Goal: Task Accomplishment & Management: Use online tool/utility

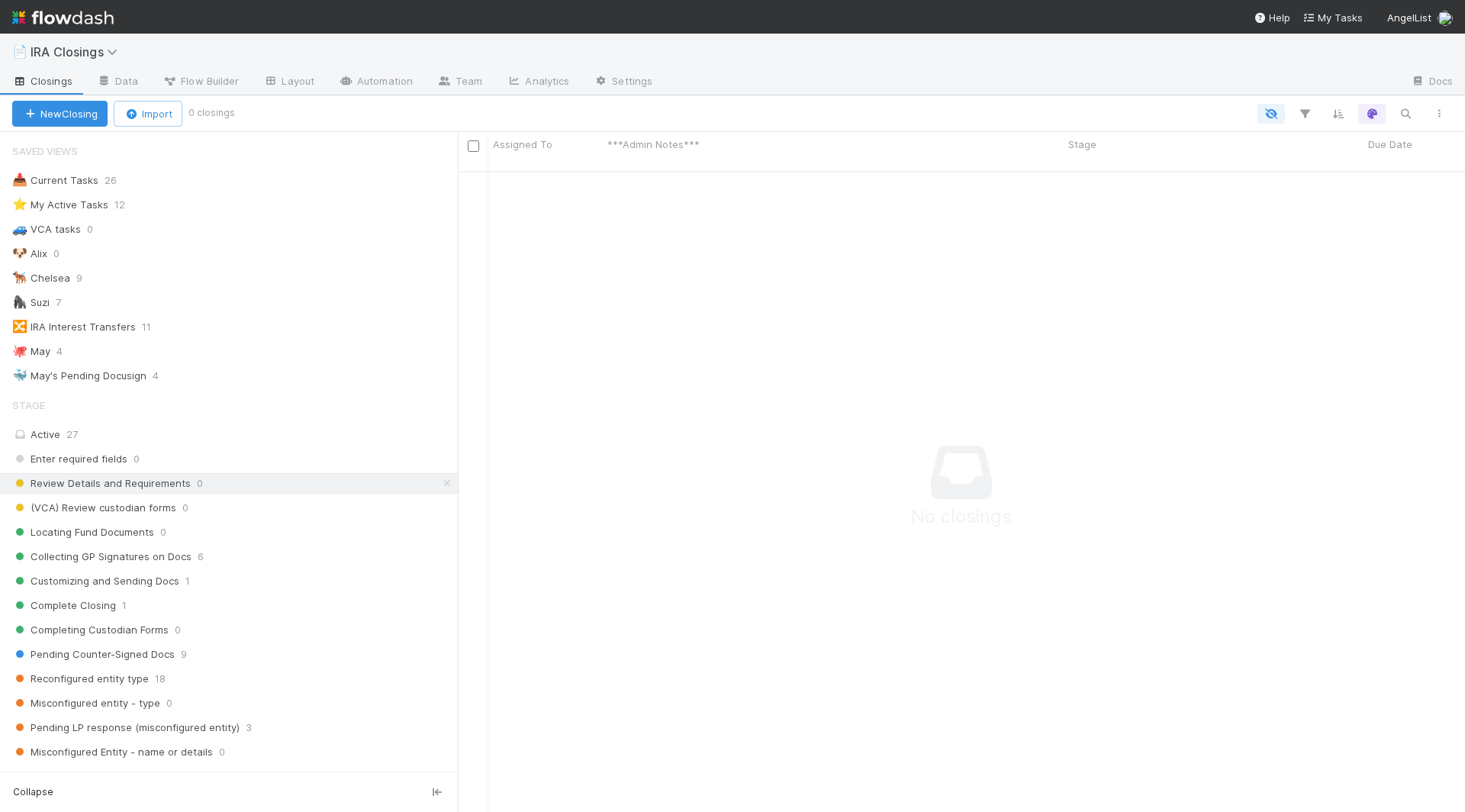
scroll to position [654, 1007]
click at [1410, 108] on icon "button" at bounding box center [1406, 113] width 15 height 14
click at [448, 478] on icon at bounding box center [447, 483] width 15 height 10
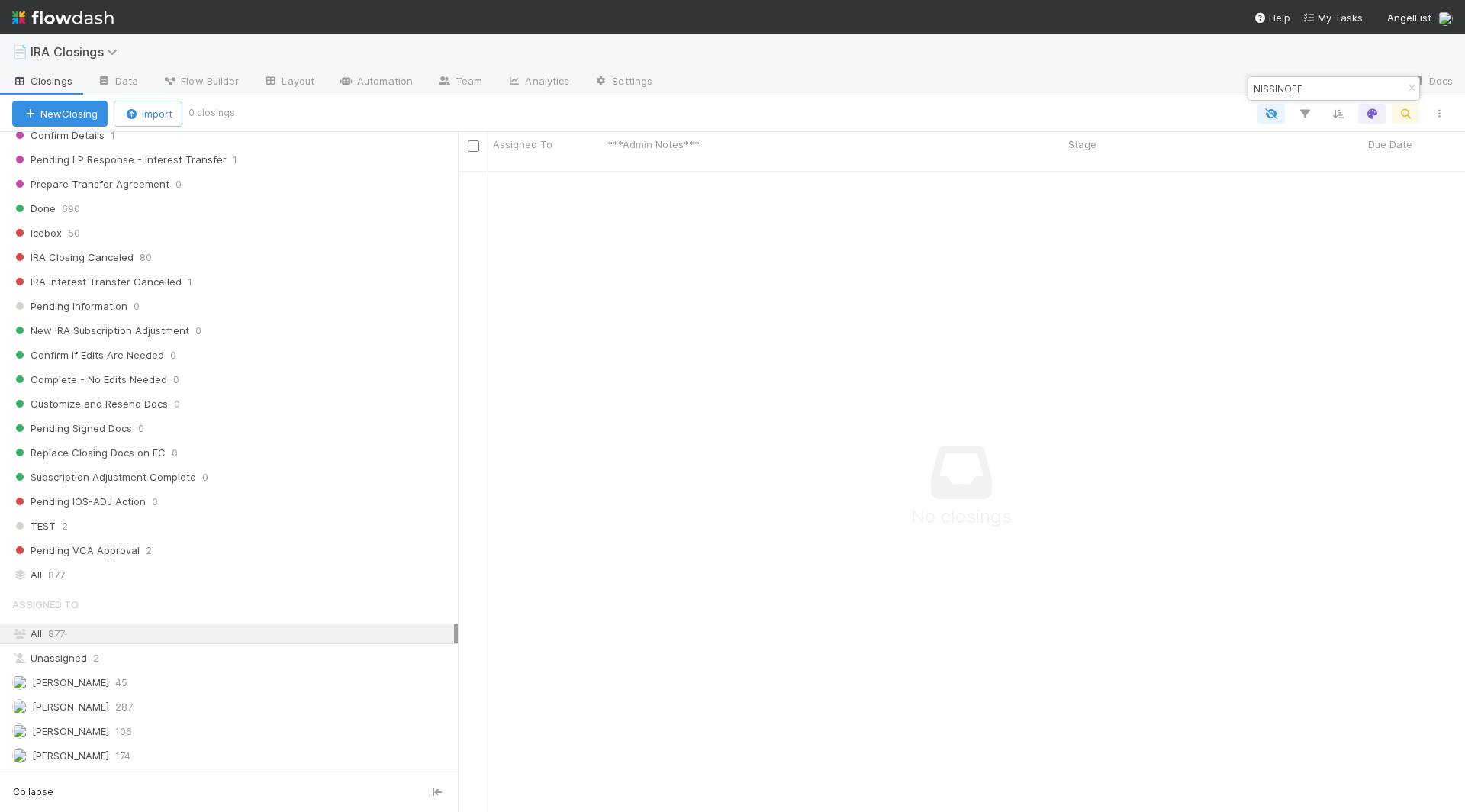
scroll to position [701, 0]
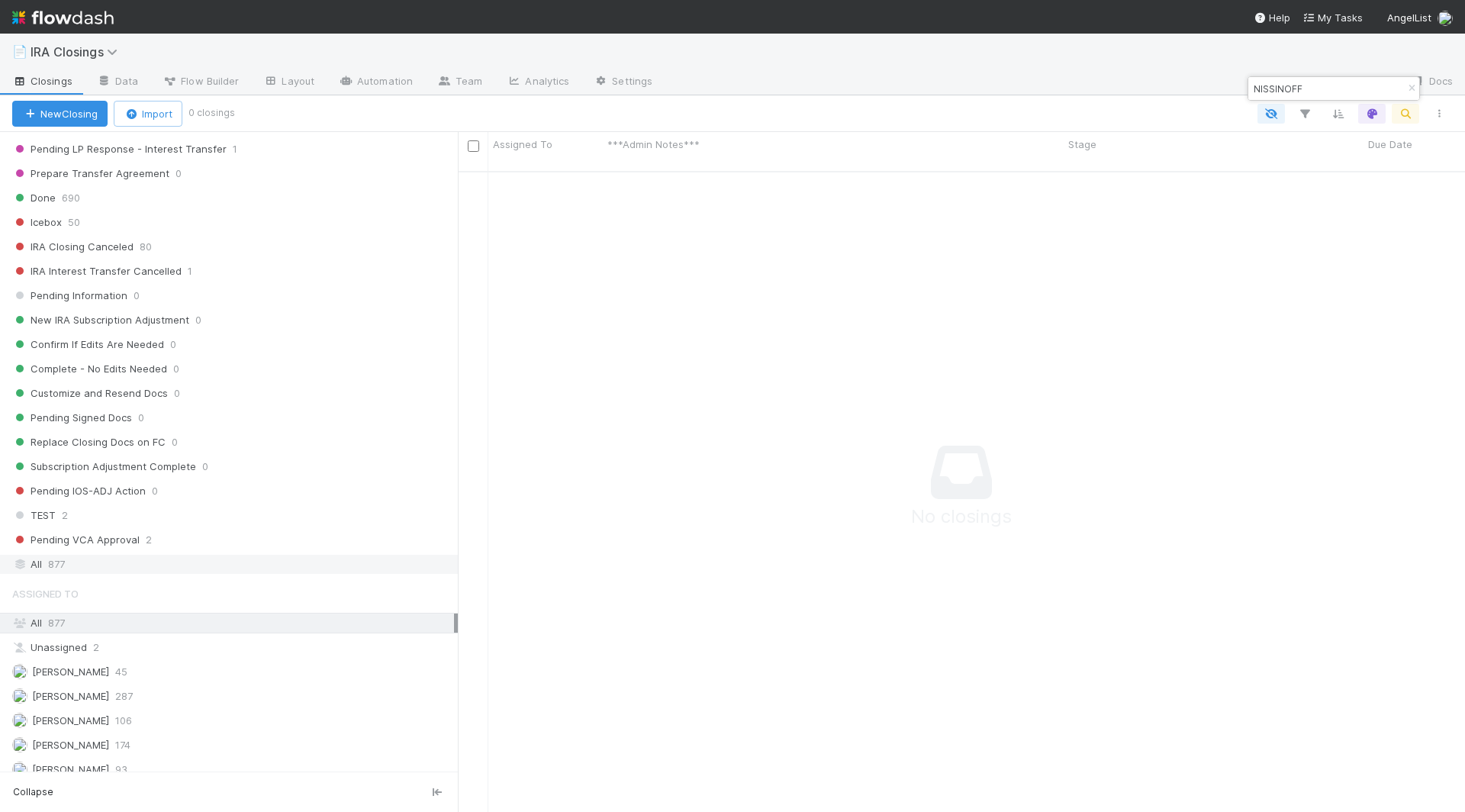
click at [140, 555] on div "All 877" at bounding box center [233, 564] width 441 height 19
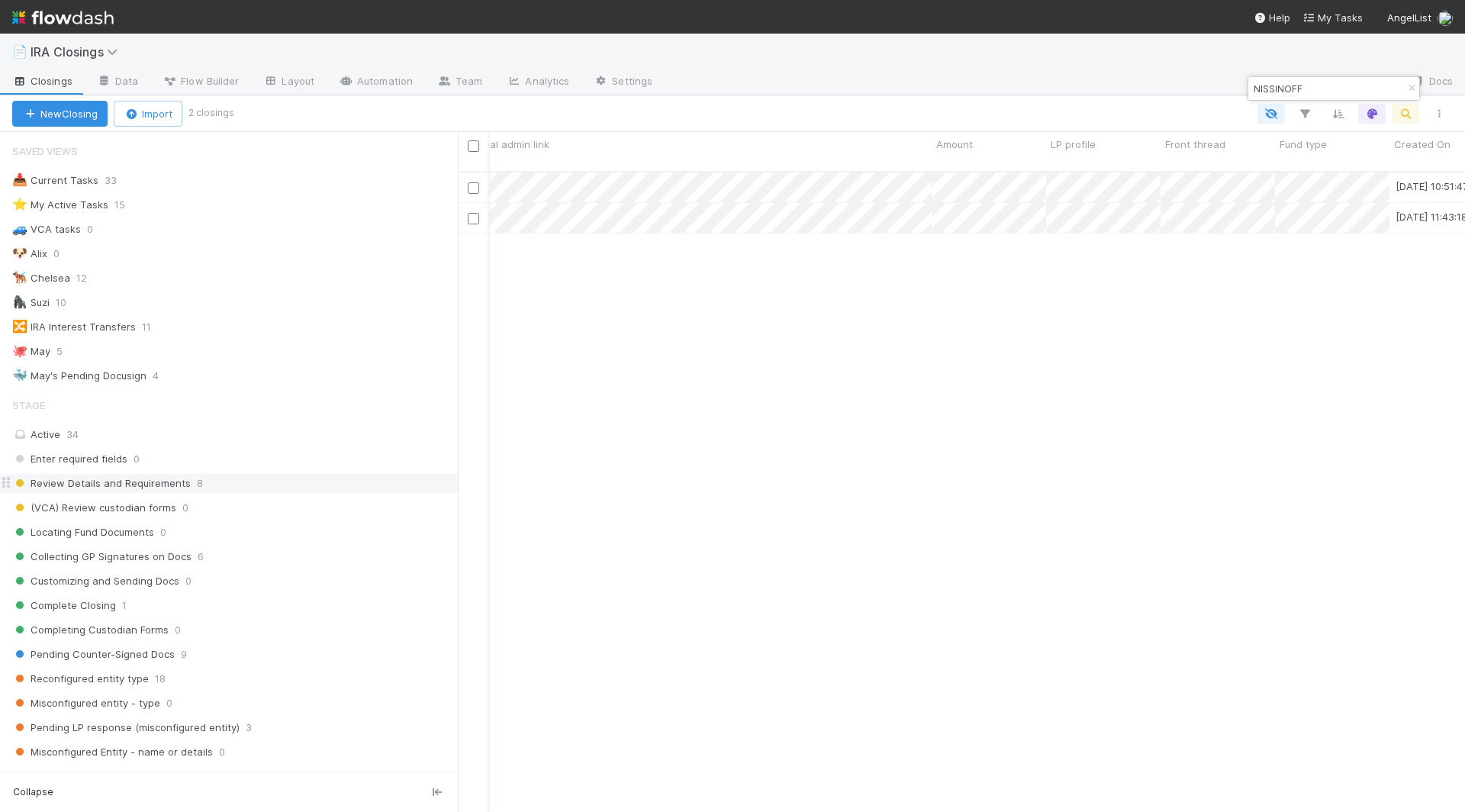
scroll to position [0, 2070]
paste input "XXXX582C9"
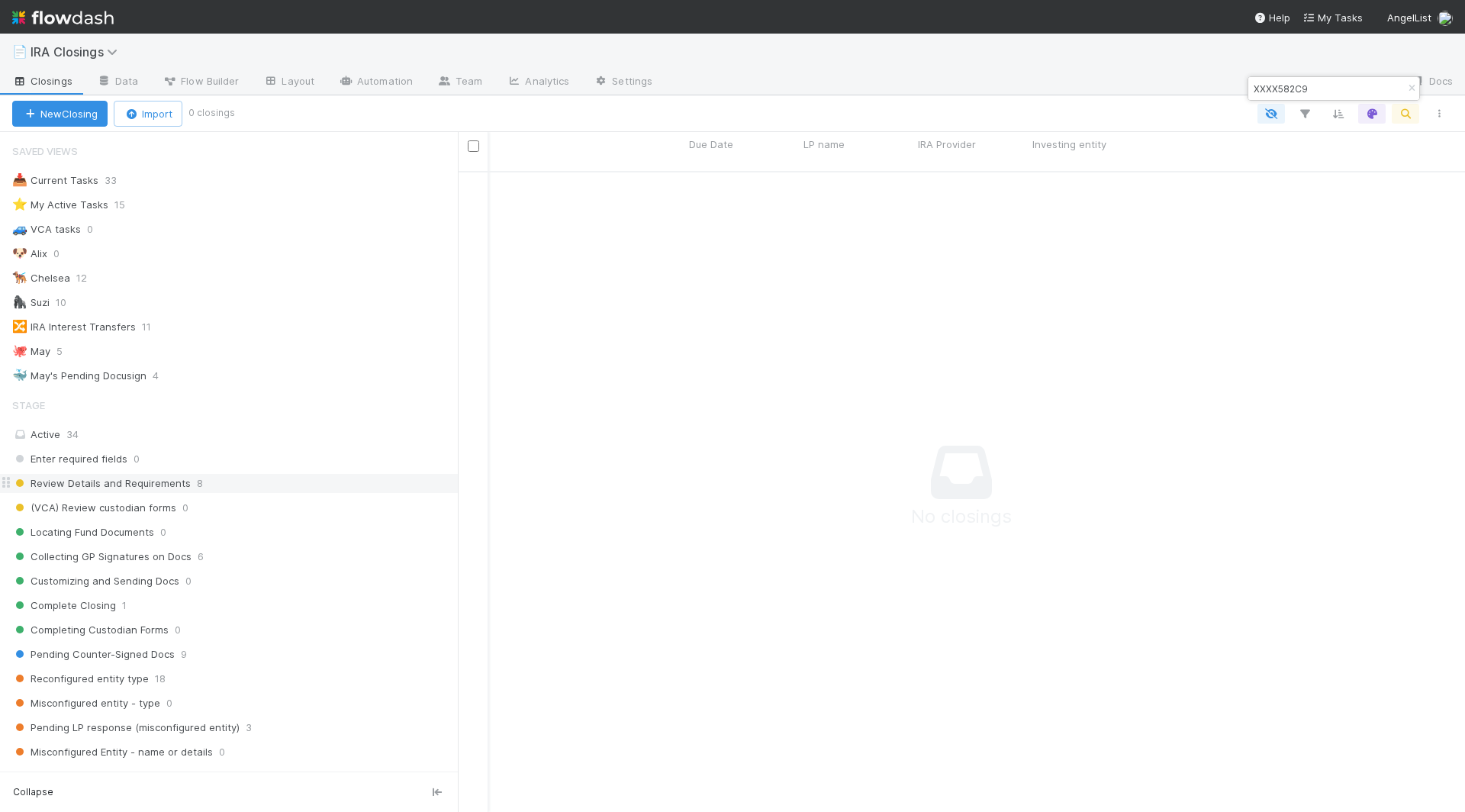
type input "XXXX582C9"
click at [1302, 86] on input "XXXX582C9" at bounding box center [1327, 88] width 153 height 18
paste input "NISSINOFF"
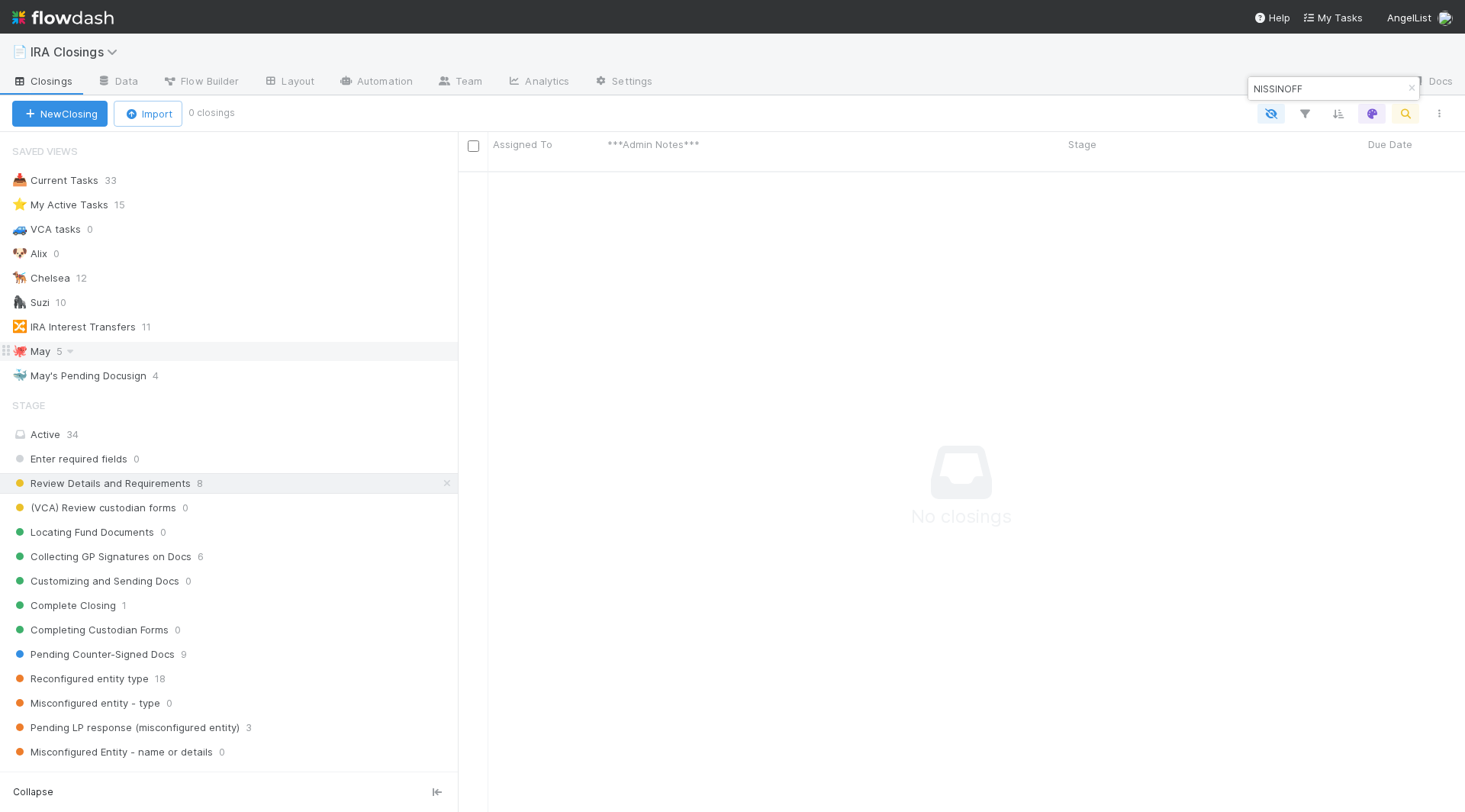
scroll to position [701, 0]
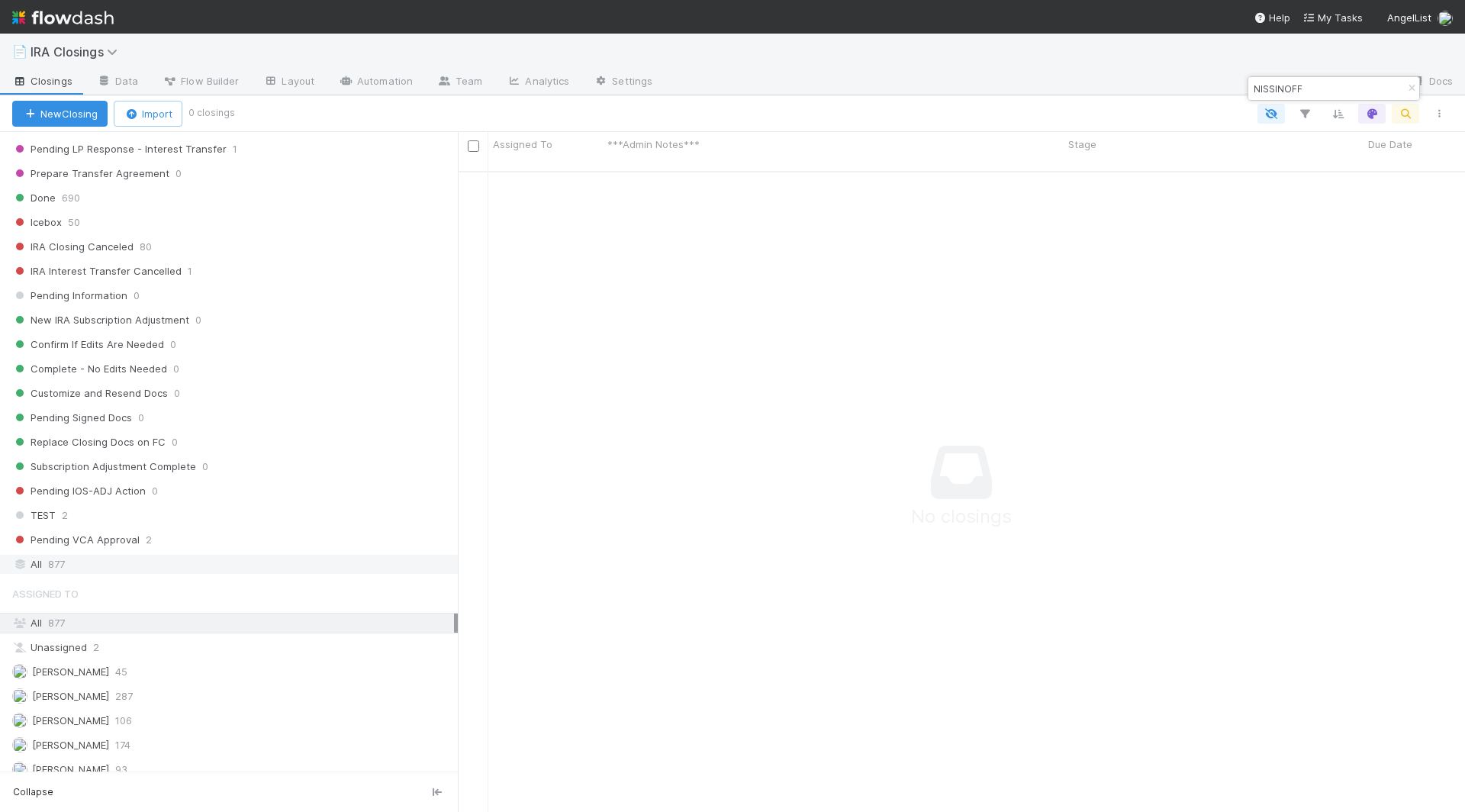
type input "NISSINOFF"
click at [69, 555] on div "All 877" at bounding box center [233, 564] width 441 height 19
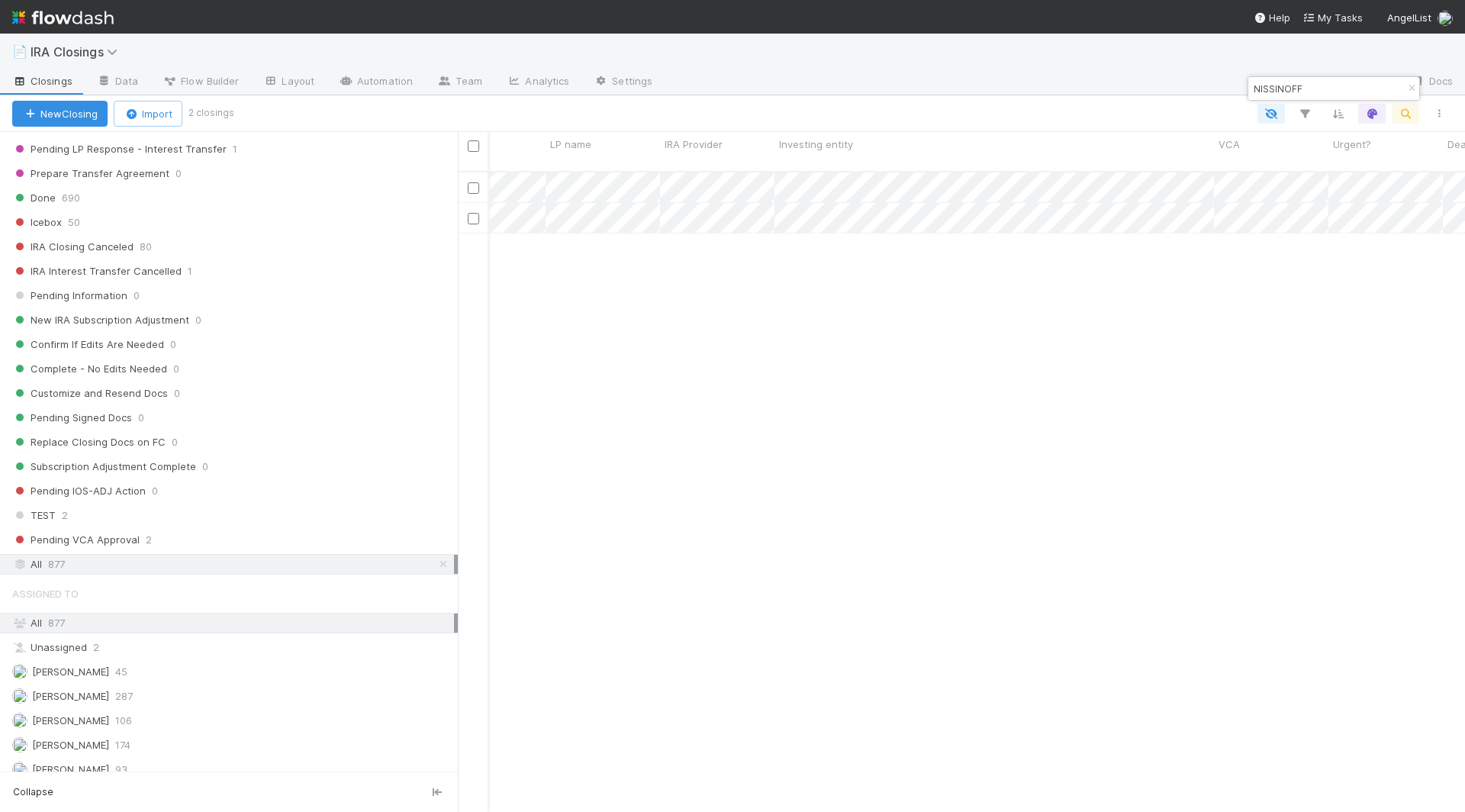
scroll to position [0, 966]
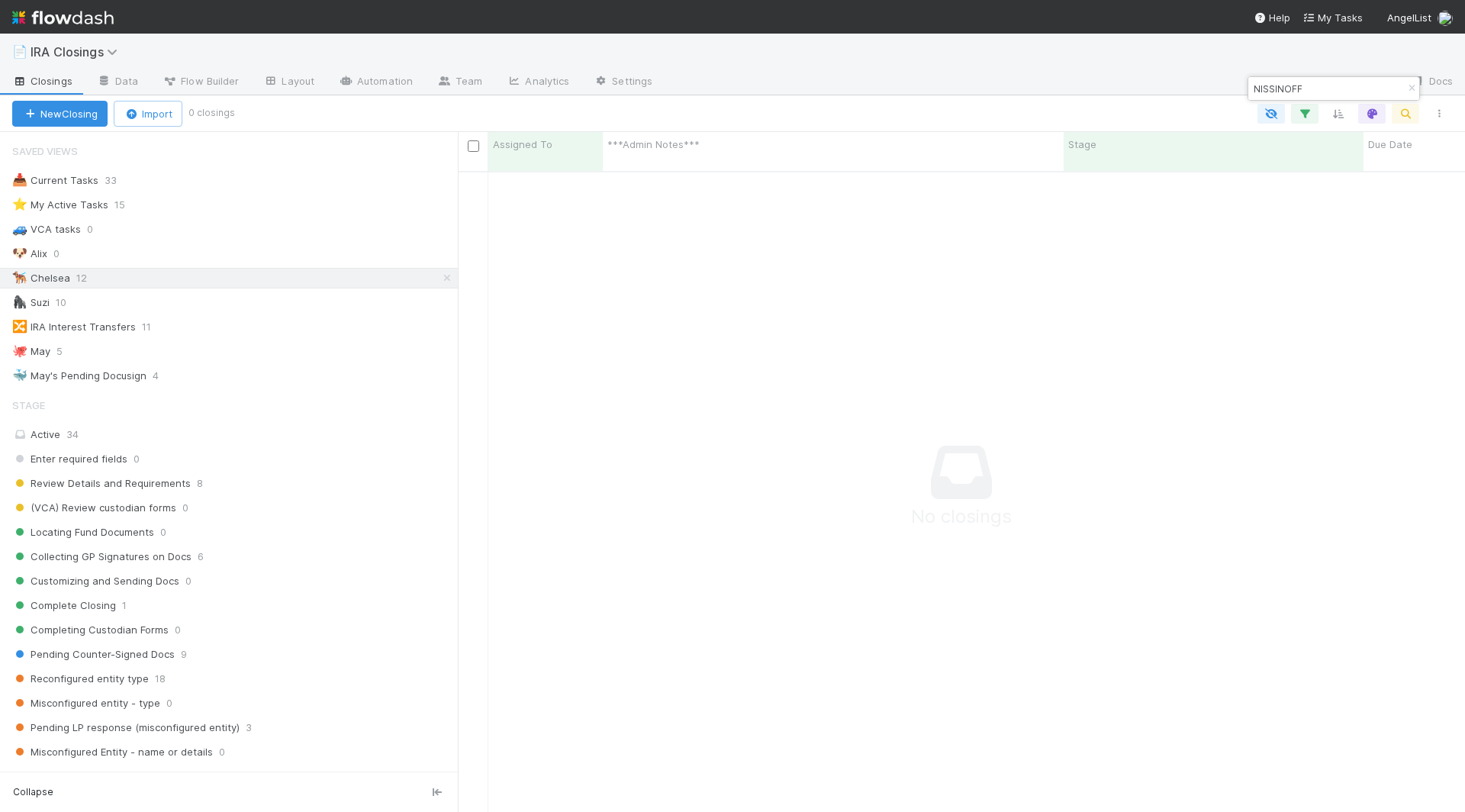
scroll to position [654, 1007]
click at [450, 273] on icon at bounding box center [447, 278] width 15 height 10
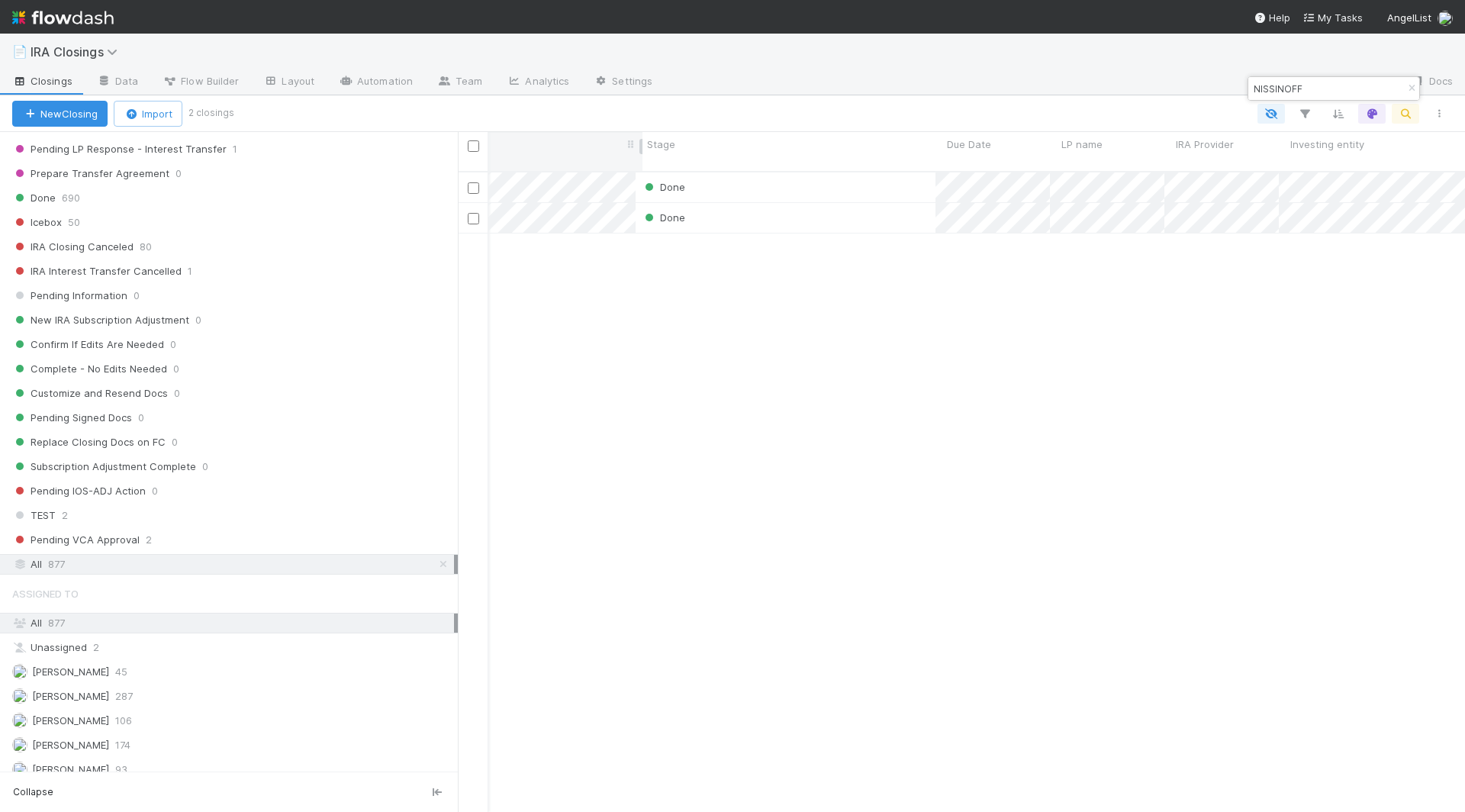
scroll to position [0, 428]
click at [930, 174] on div "Done" at bounding box center [786, 188] width 300 height 30
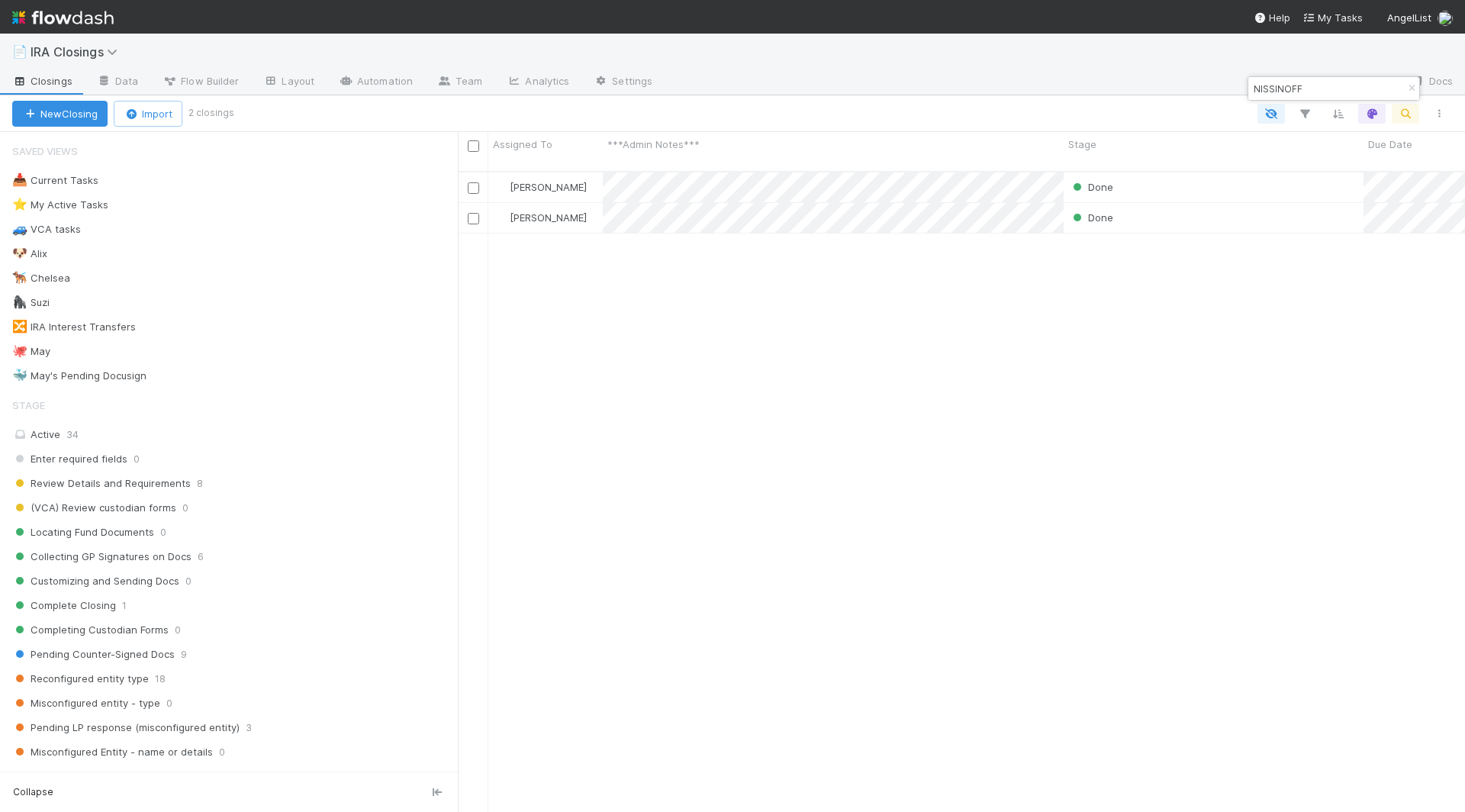
scroll to position [654, 1007]
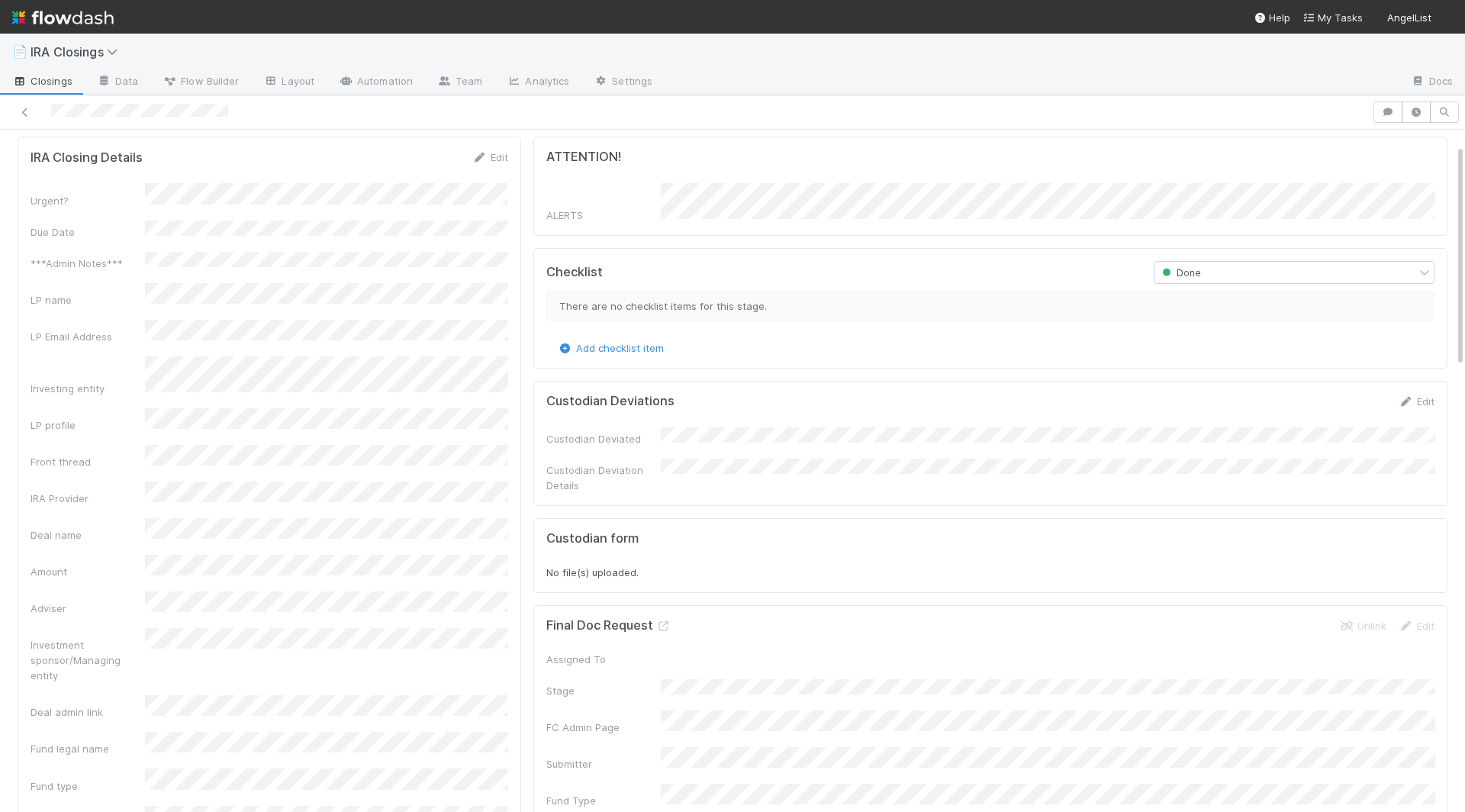
scroll to position [46, 0]
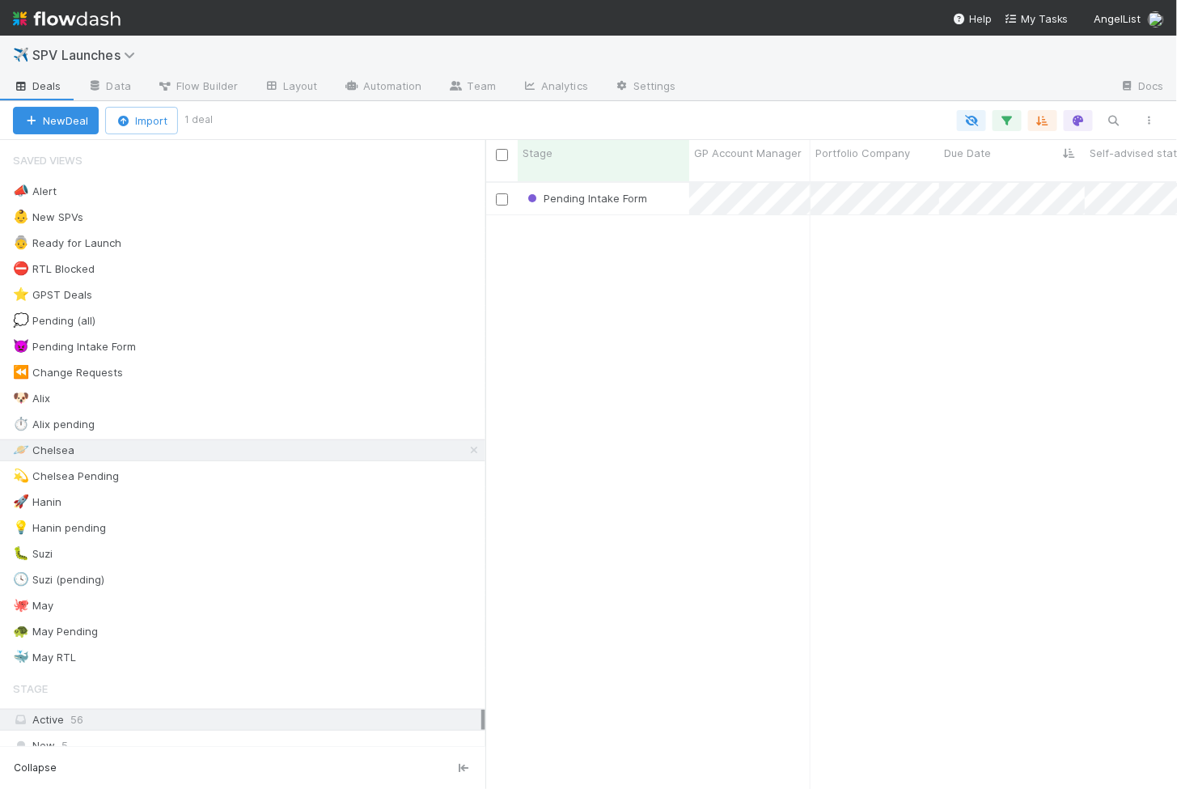
scroll to position [1, 1]
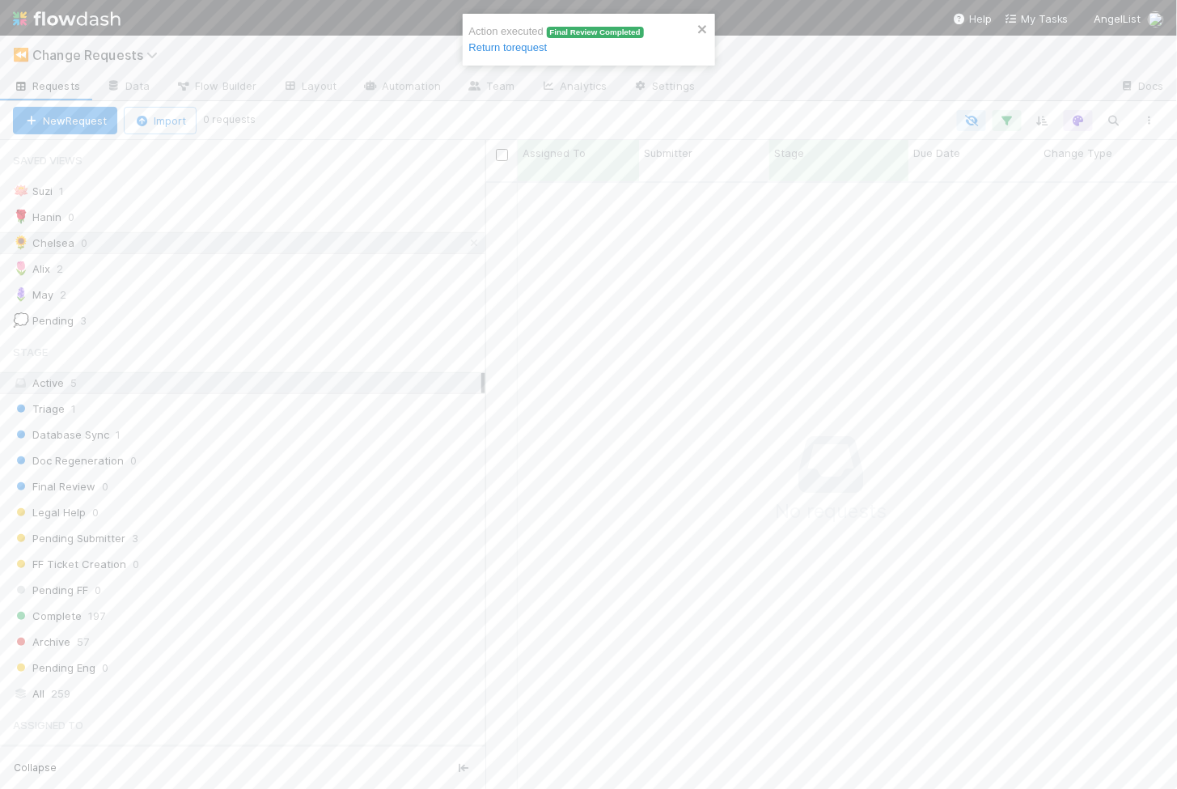
scroll to position [620, 692]
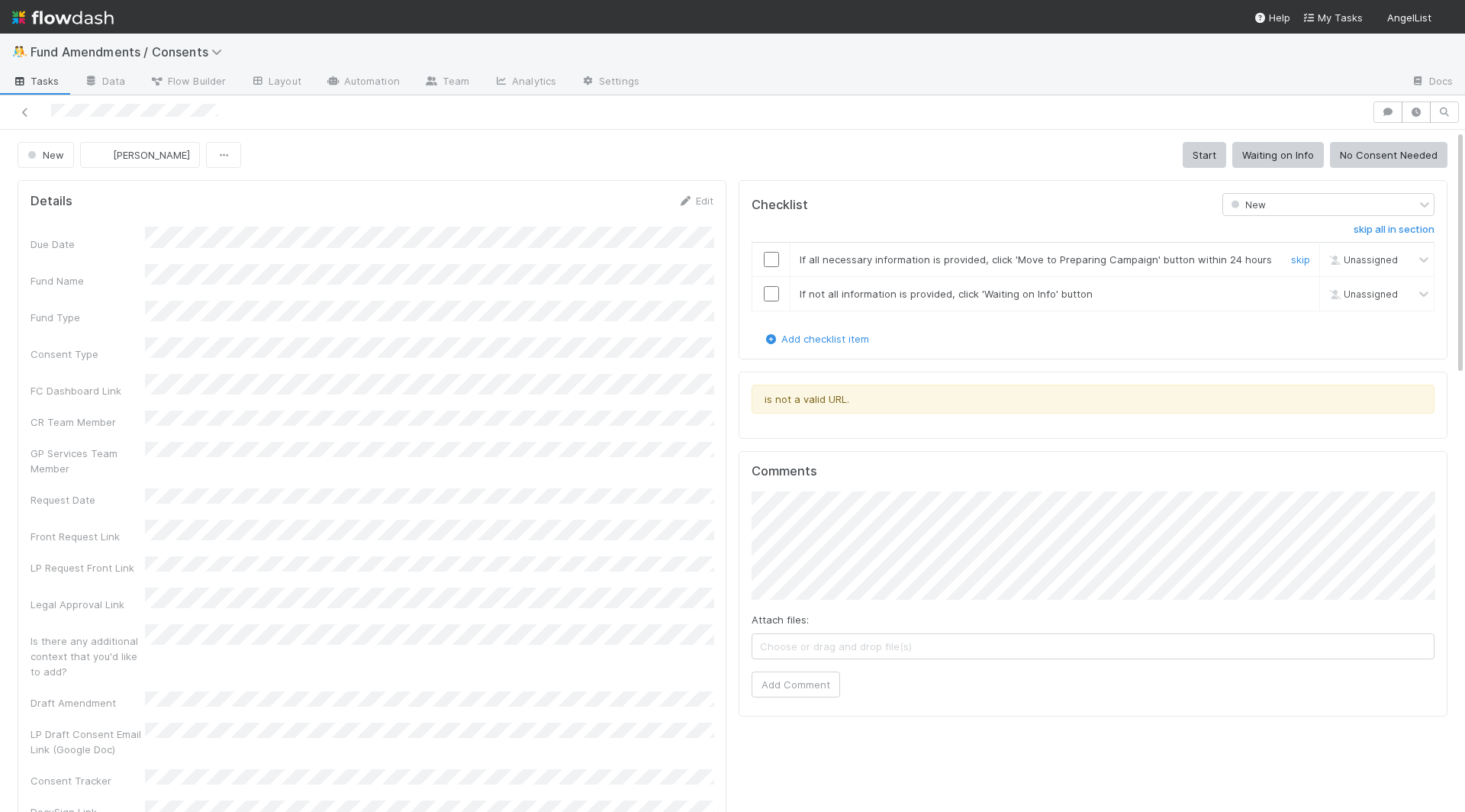
click at [769, 254] on input "checkbox" at bounding box center [772, 259] width 15 height 15
click at [769, 290] on input "checkbox" at bounding box center [772, 293] width 15 height 15
click at [1205, 154] on button "Start" at bounding box center [1205, 155] width 43 height 26
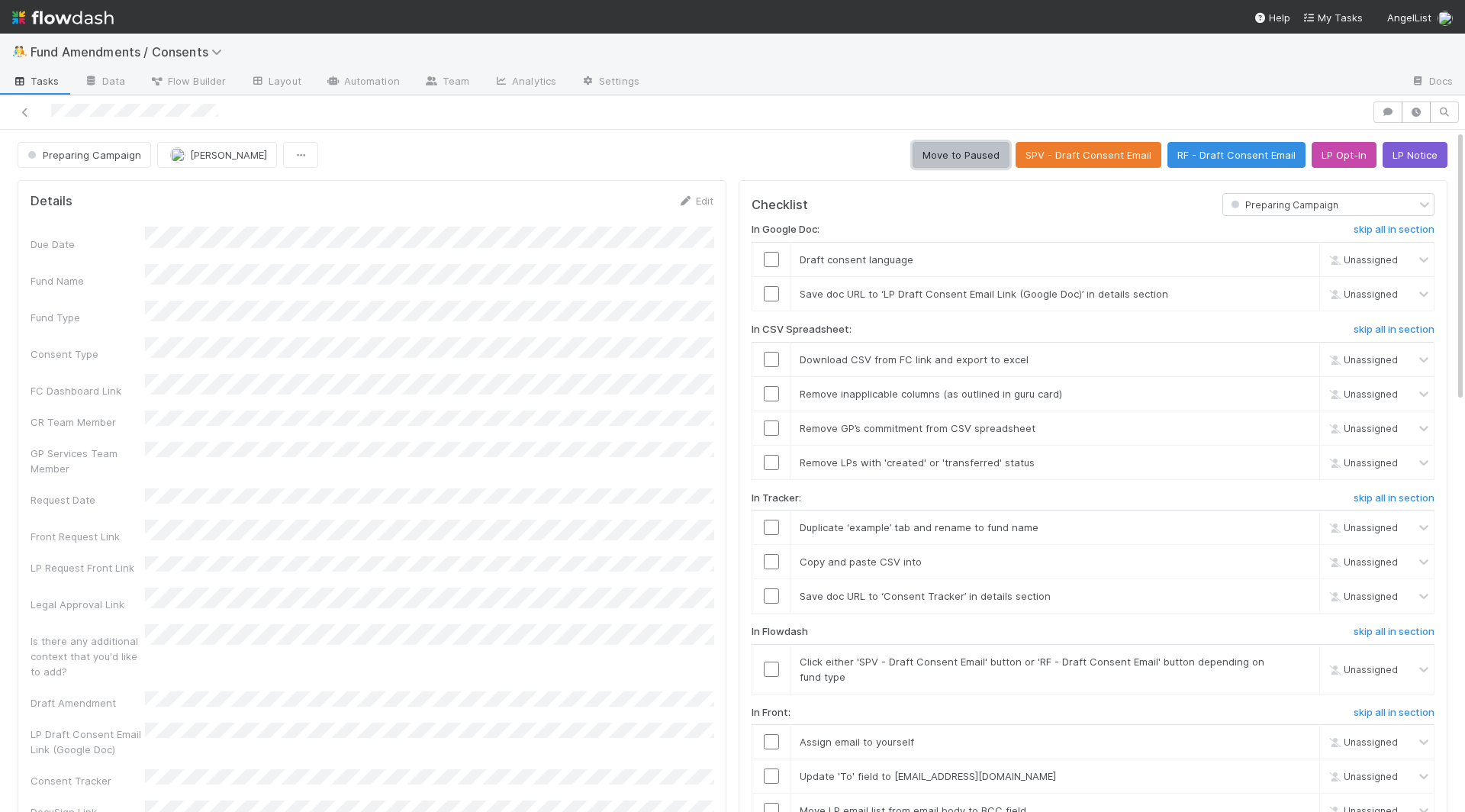
click at [989, 150] on button "Move to Paused" at bounding box center [961, 155] width 97 height 26
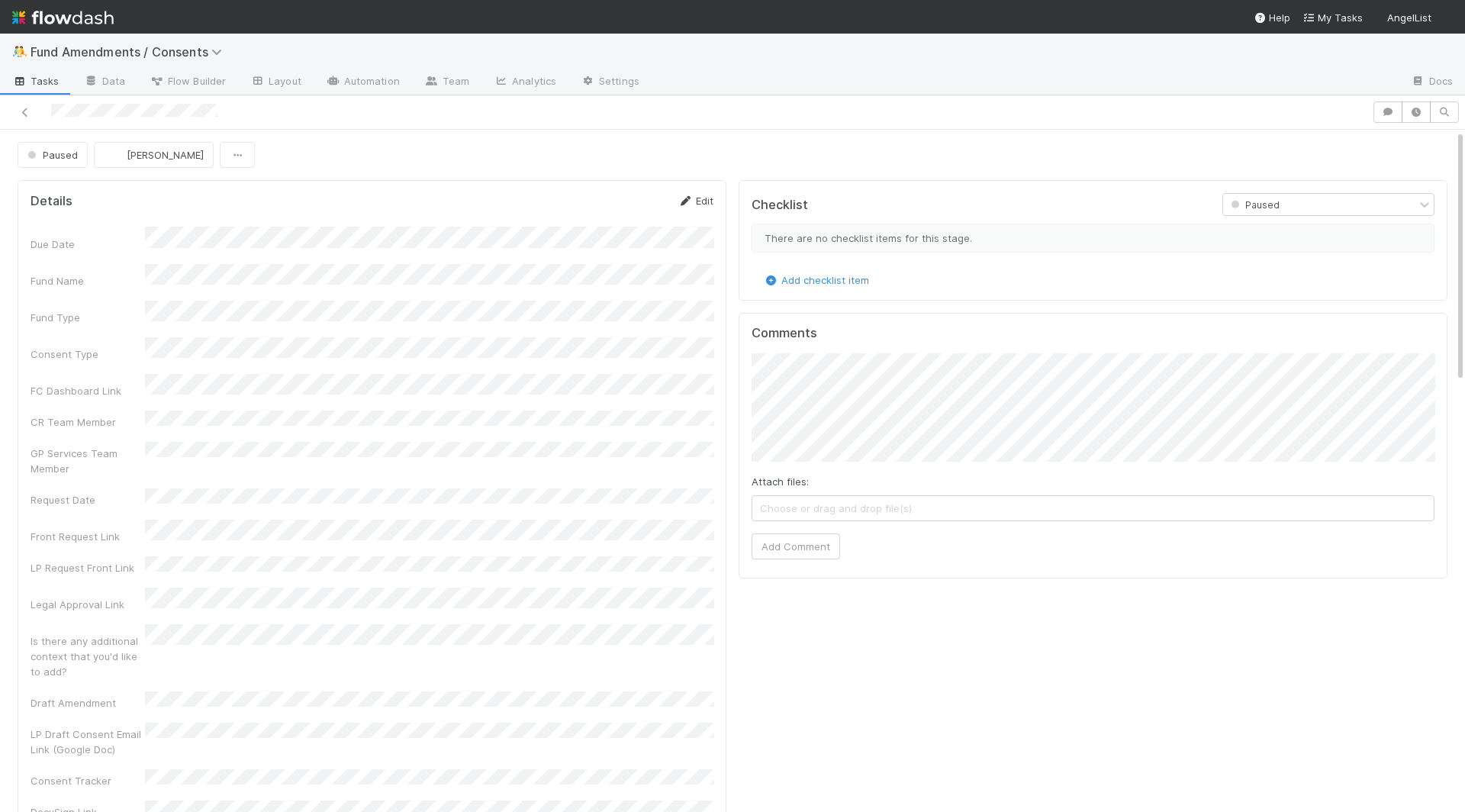
click at [711, 201] on link "Edit" at bounding box center [695, 200] width 36 height 12
click at [628, 208] on button "Save" at bounding box center [632, 207] width 43 height 26
click at [195, 90] on link "Flow Builder" at bounding box center [188, 82] width 101 height 25
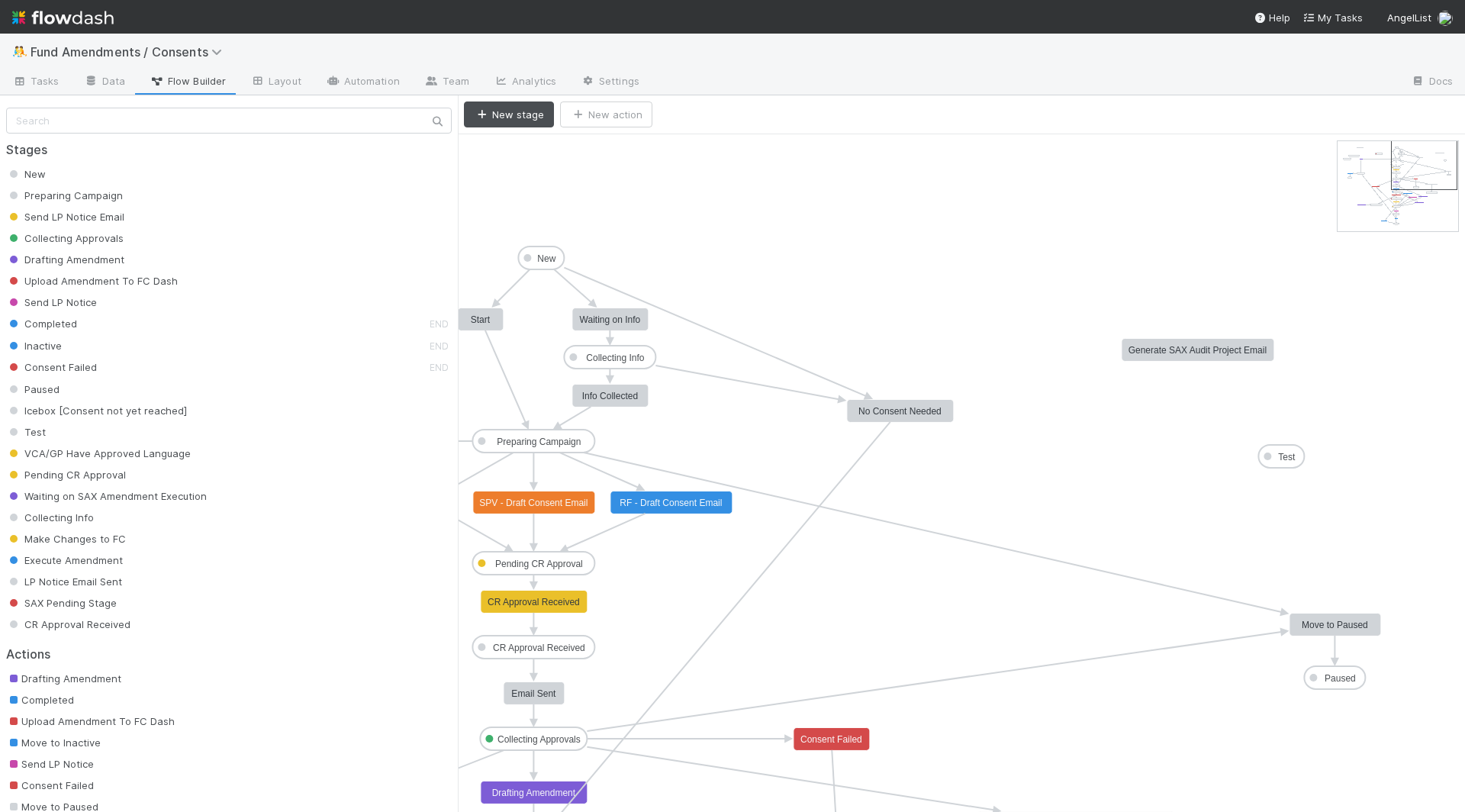
drag, startPoint x: 1364, startPoint y: 174, endPoint x: 1449, endPoint y: 166, distance: 85.4
drag, startPoint x: 1336, startPoint y: 688, endPoint x: 563, endPoint y: 433, distance: 814.0
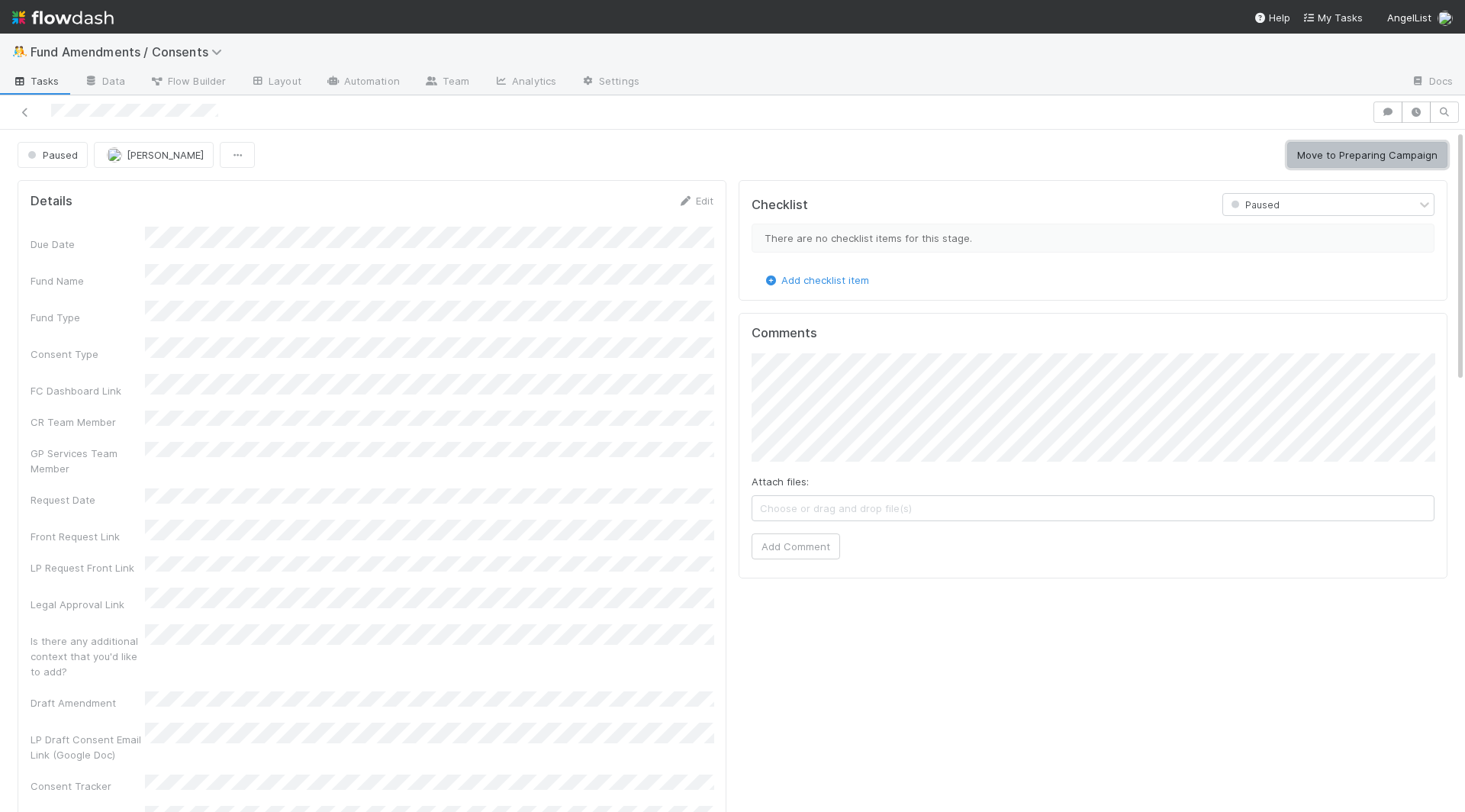
click at [1411, 156] on button "Move to Preparing Campaign" at bounding box center [1368, 155] width 160 height 26
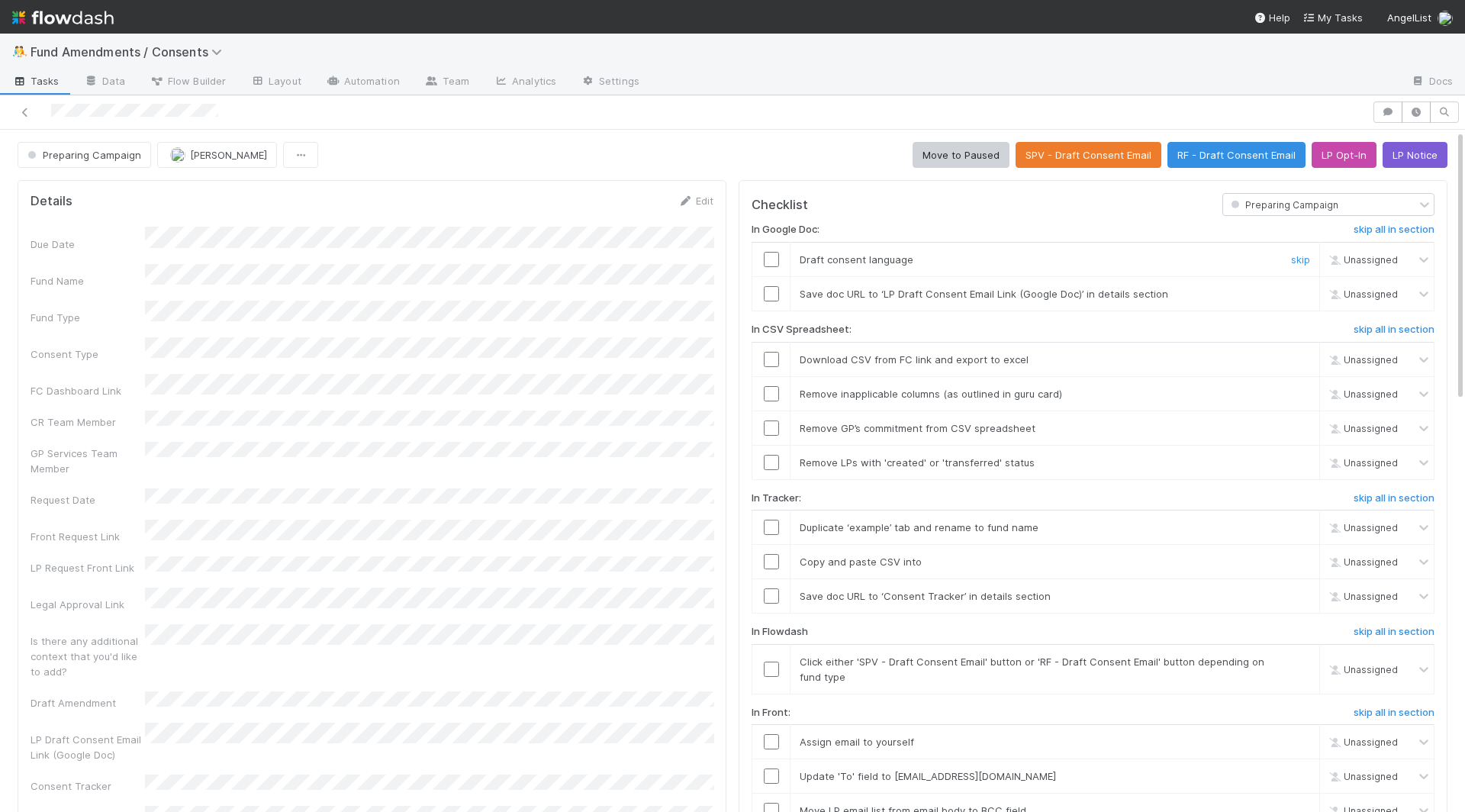
click at [771, 257] on input "checkbox" at bounding box center [772, 259] width 15 height 15
click at [771, 291] on input "checkbox" at bounding box center [772, 293] width 15 height 15
click at [957, 157] on button "Move to Paused" at bounding box center [961, 155] width 97 height 26
